Goal: Information Seeking & Learning: Learn about a topic

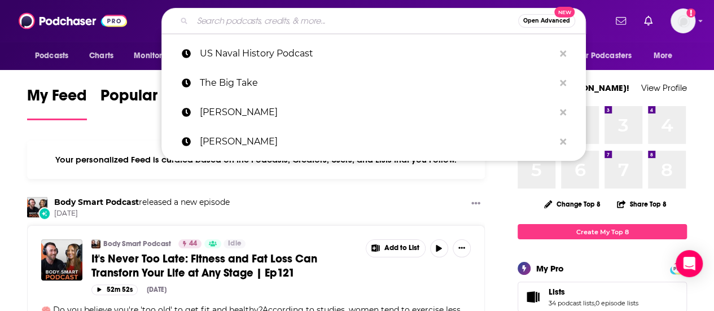
click at [237, 18] on input "Search podcasts, credits, & more..." at bounding box center [356, 21] width 326 height 18
paste input "Something You Should Know"
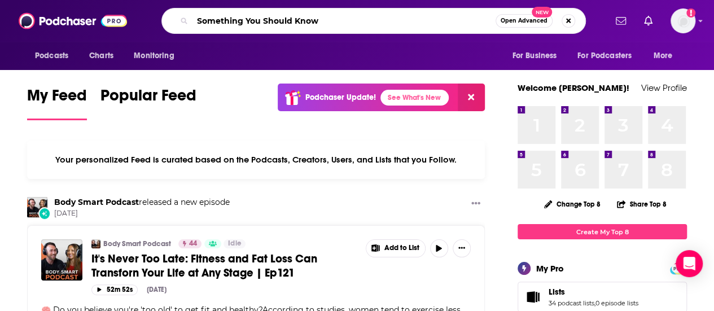
type input "Something You Should Know"
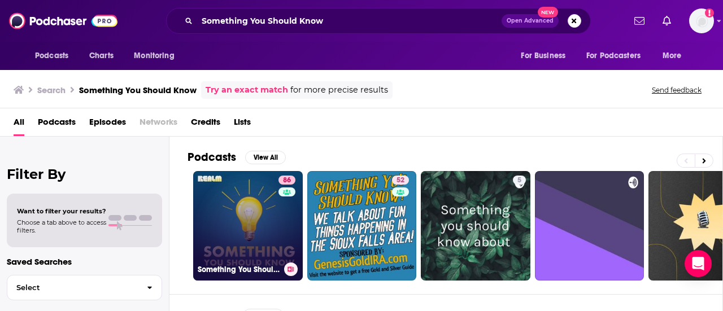
click at [251, 217] on link "86 Something You Should Know" at bounding box center [248, 226] width 110 height 110
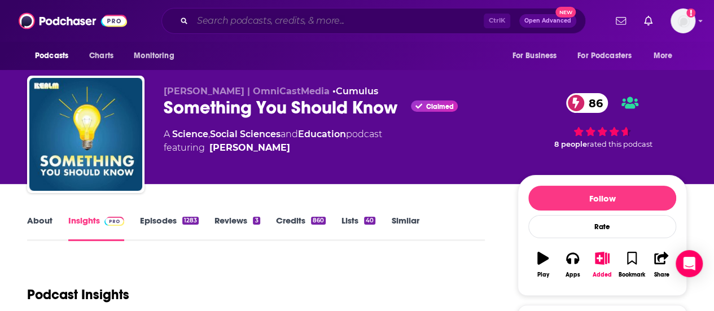
click at [367, 14] on input "Search podcasts, credits, & more..." at bounding box center [338, 21] width 291 height 18
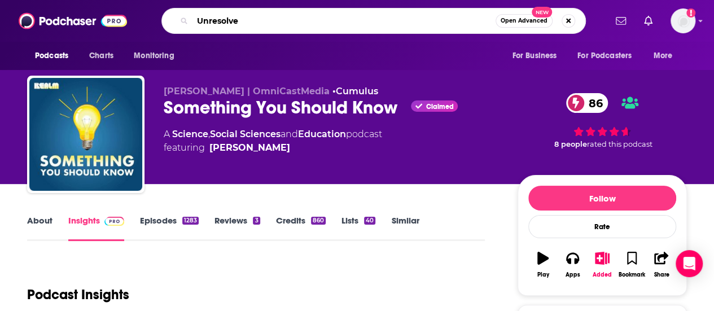
type input "Unresolved"
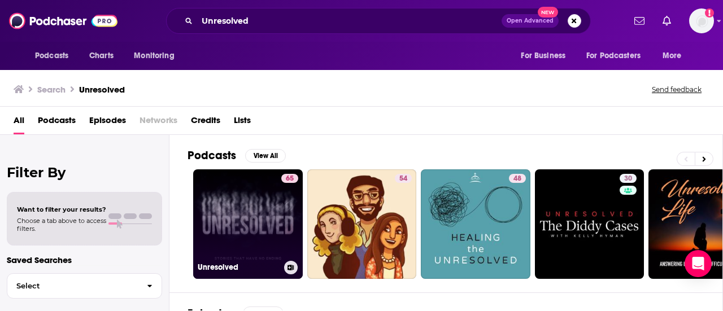
click at [243, 196] on link "65 Unresolved" at bounding box center [248, 224] width 110 height 110
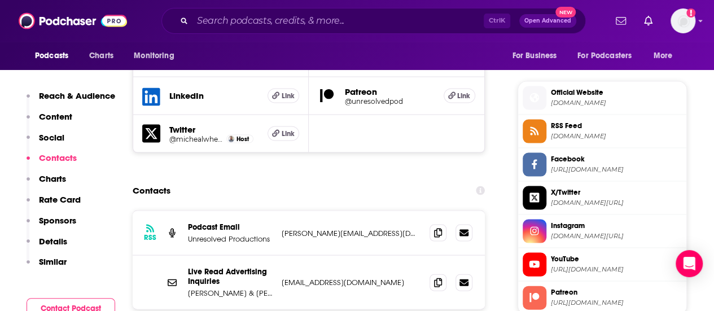
scroll to position [1100, 0]
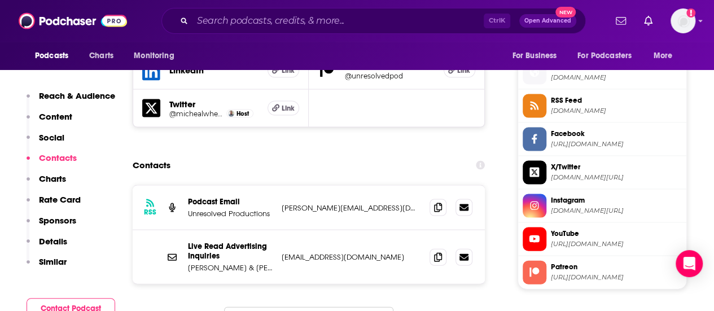
click at [582, 263] on span "Patreon" at bounding box center [616, 267] width 131 height 10
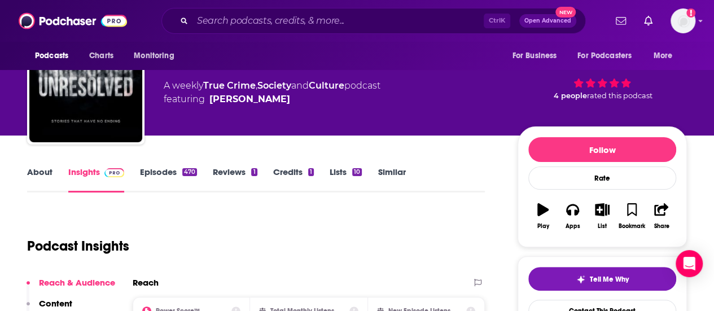
scroll to position [7, 0]
